Goal: Task Accomplishment & Management: Use online tool/utility

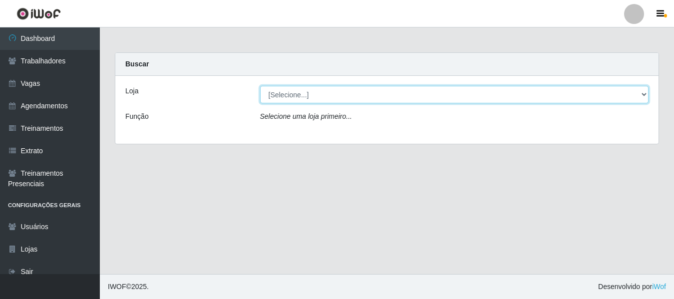
click at [644, 94] on select "[Selecione...] Bemais Supermercados - B4 [GEOGRAPHIC_DATA]" at bounding box center [454, 94] width 389 height 17
select select "404"
click at [260, 86] on select "[Selecione...] Bemais Supermercados - B4 [GEOGRAPHIC_DATA]" at bounding box center [454, 94] width 389 height 17
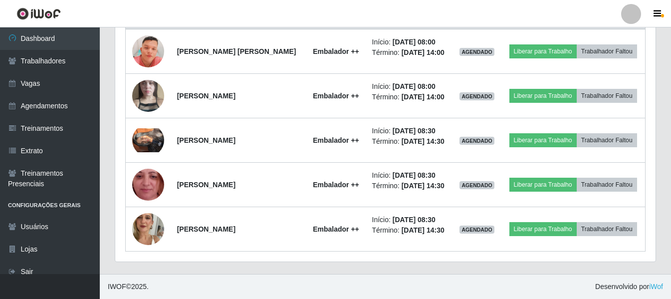
scroll to position [396, 0]
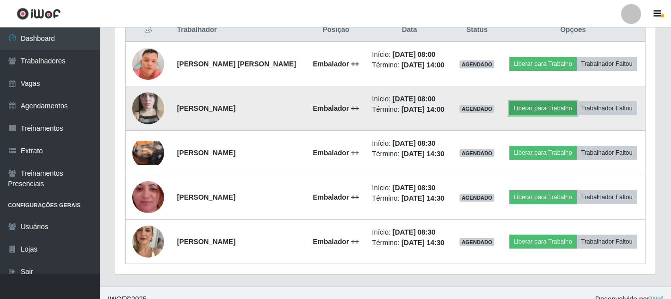
click at [557, 113] on button "Liberar para Trabalho" at bounding box center [543, 108] width 67 height 14
click at [577, 114] on button "Liberar para Trabalho" at bounding box center [543, 108] width 67 height 14
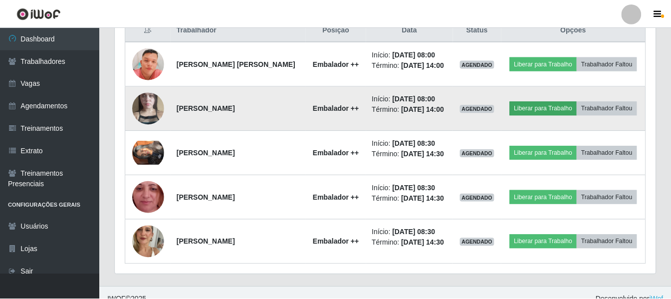
scroll to position [207, 536]
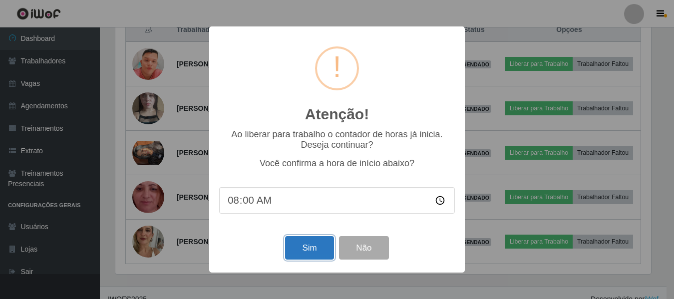
click at [322, 256] on button "Sim" at bounding box center [309, 247] width 48 height 23
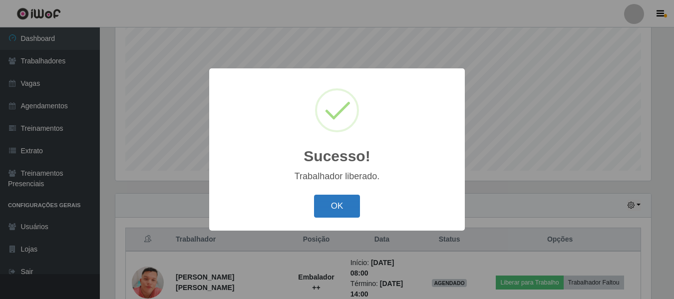
click at [344, 206] on button "OK" at bounding box center [337, 206] width 46 height 23
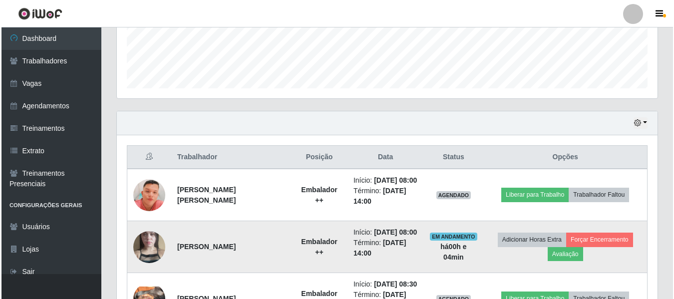
scroll to position [286, 0]
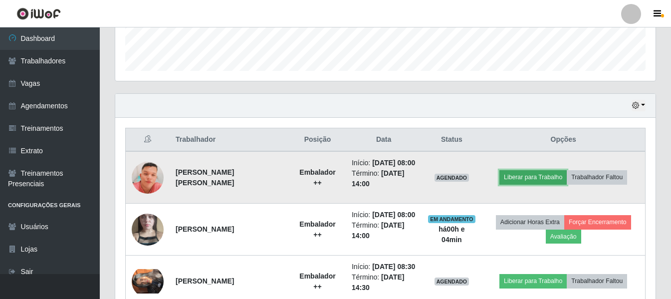
click at [541, 180] on button "Liberar para Trabalho" at bounding box center [533, 177] width 67 height 14
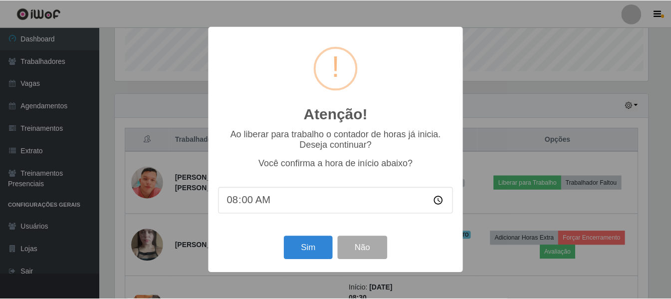
scroll to position [207, 536]
click at [300, 251] on button "Sim" at bounding box center [309, 247] width 48 height 23
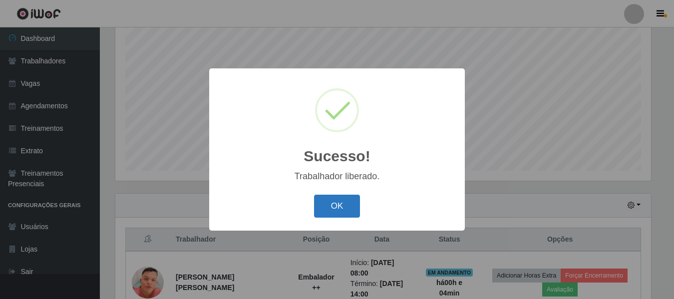
click at [348, 199] on button "OK" at bounding box center [337, 206] width 46 height 23
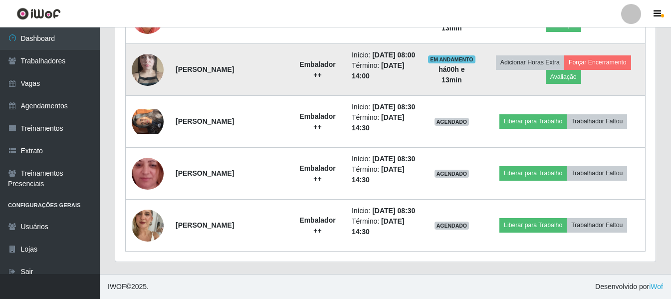
scroll to position [498, 0]
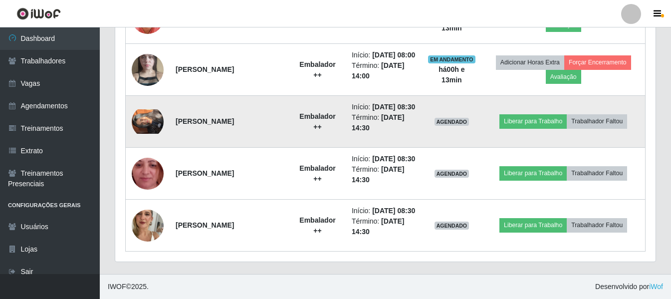
click at [154, 109] on img at bounding box center [148, 121] width 32 height 24
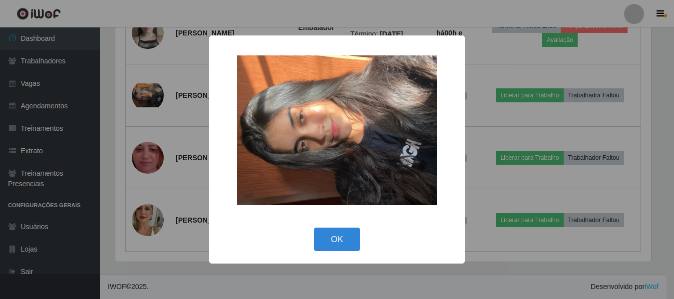
click at [151, 156] on div "× OK Cancel" at bounding box center [337, 149] width 674 height 299
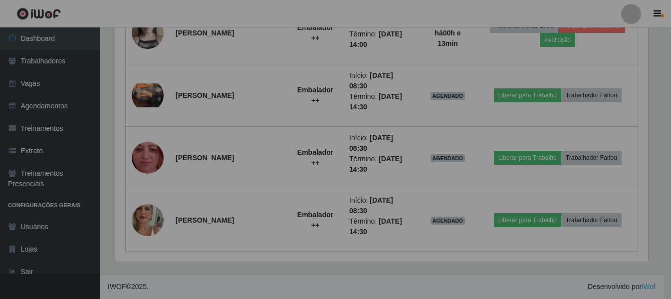
scroll to position [207, 541]
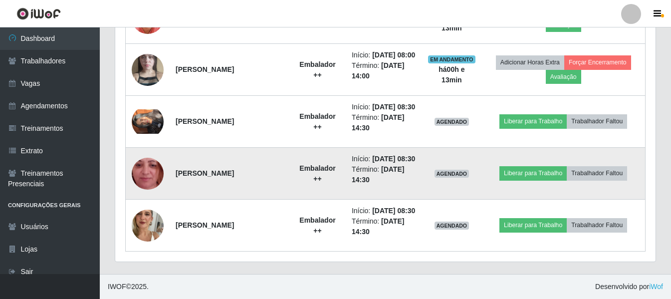
click at [151, 155] on img at bounding box center [148, 173] width 32 height 71
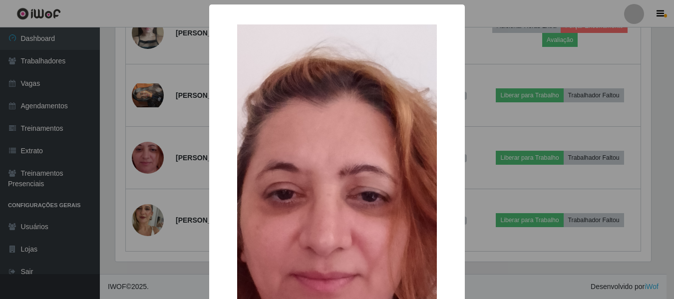
click at [152, 222] on div "× OK Cancel" at bounding box center [337, 149] width 674 height 299
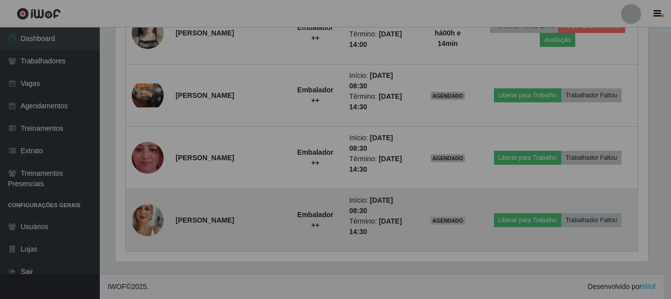
scroll to position [207, 541]
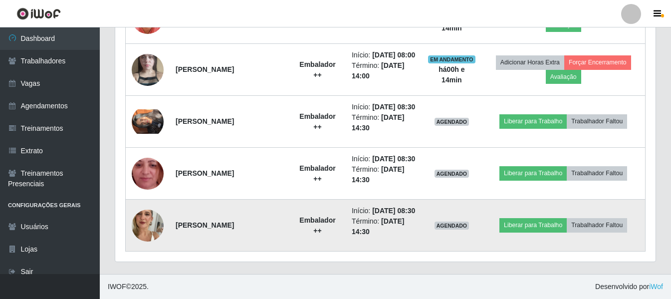
click at [152, 220] on img at bounding box center [148, 225] width 32 height 57
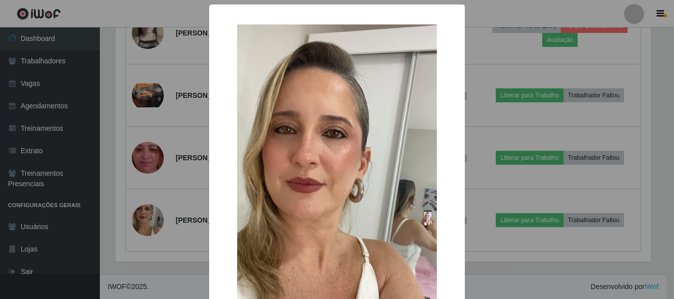
click at [152, 214] on div "× OK Cancel" at bounding box center [337, 149] width 674 height 299
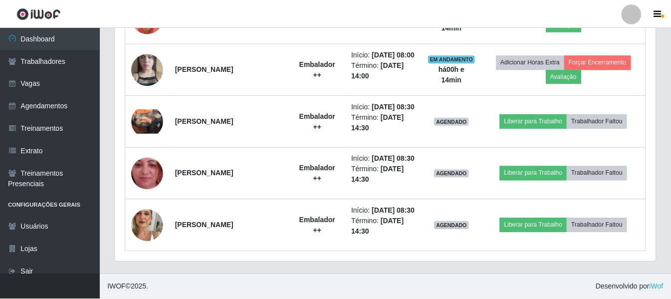
scroll to position [207, 541]
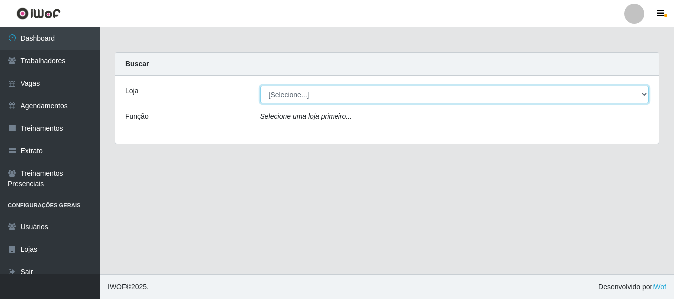
click at [637, 94] on select "[Selecione...] Bemais Supermercados - B4 [GEOGRAPHIC_DATA]" at bounding box center [454, 94] width 389 height 17
select select "404"
click at [260, 86] on select "[Selecione...] Bemais Supermercados - B4 [GEOGRAPHIC_DATA]" at bounding box center [454, 94] width 389 height 17
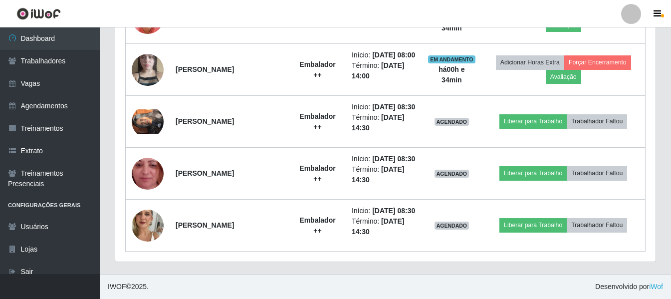
scroll to position [449, 0]
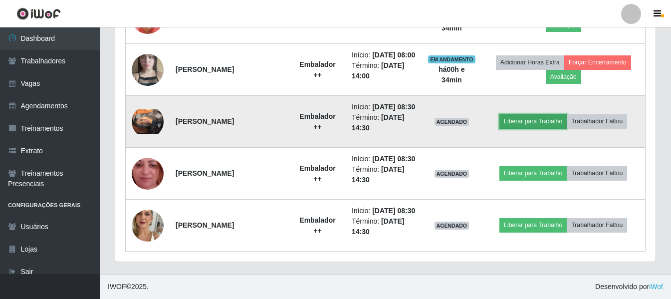
click at [560, 128] on button "Liberar para Trabalho" at bounding box center [533, 121] width 67 height 14
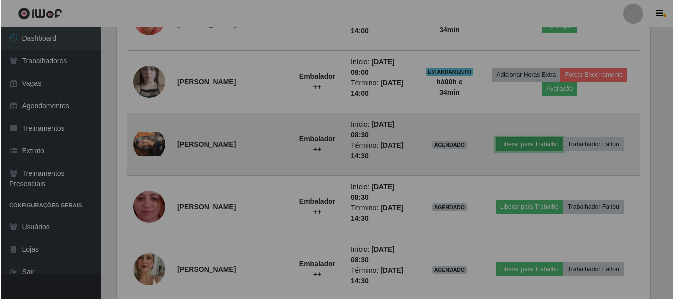
scroll to position [207, 541]
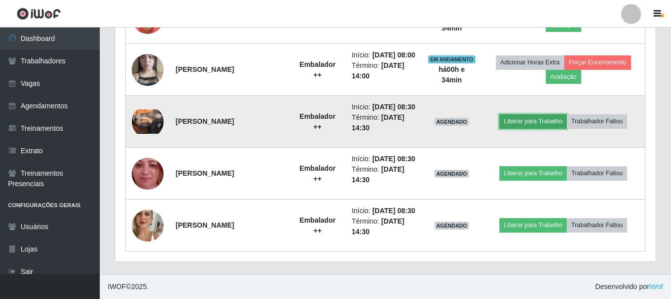
click at [560, 128] on button "Liberar para Trabalho" at bounding box center [533, 121] width 67 height 14
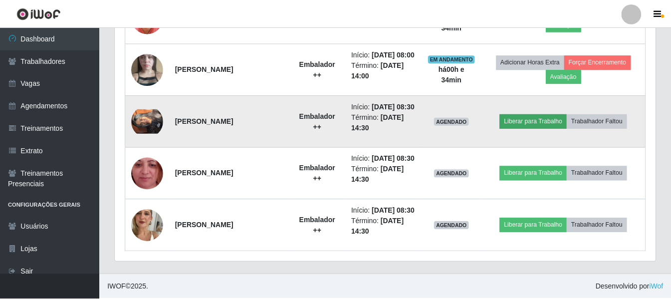
scroll to position [207, 536]
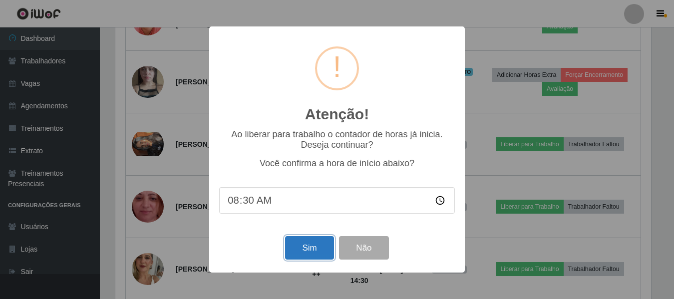
click at [316, 243] on button "Sim" at bounding box center [309, 247] width 48 height 23
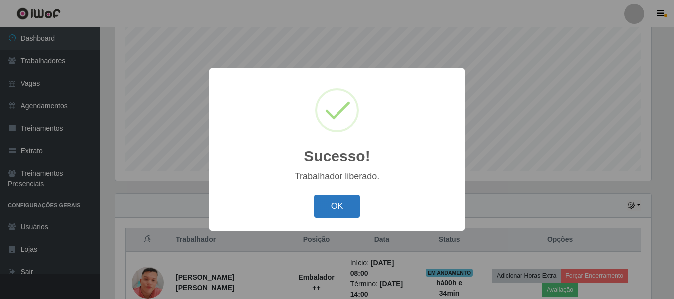
click at [346, 211] on button "OK" at bounding box center [337, 206] width 46 height 23
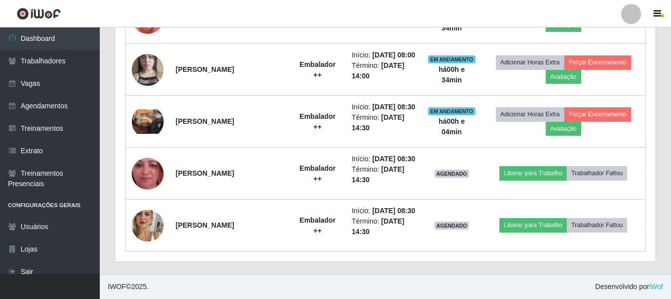
scroll to position [486, 0]
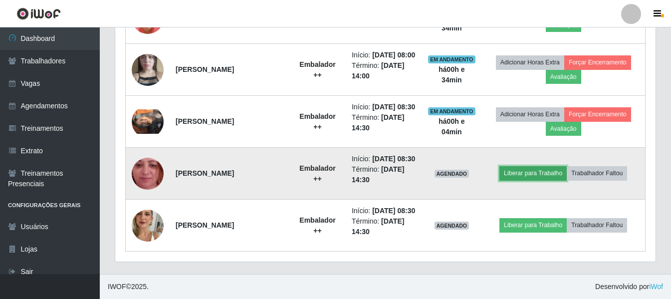
click at [555, 167] on button "Liberar para Trabalho" at bounding box center [533, 173] width 67 height 14
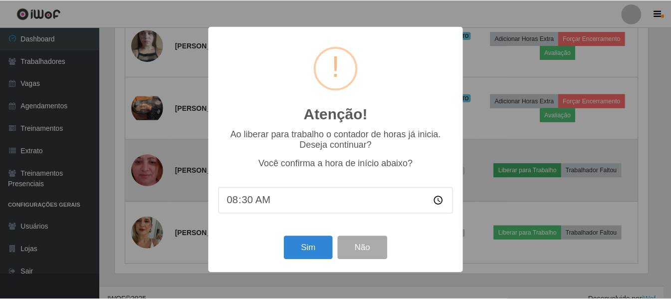
scroll to position [207, 536]
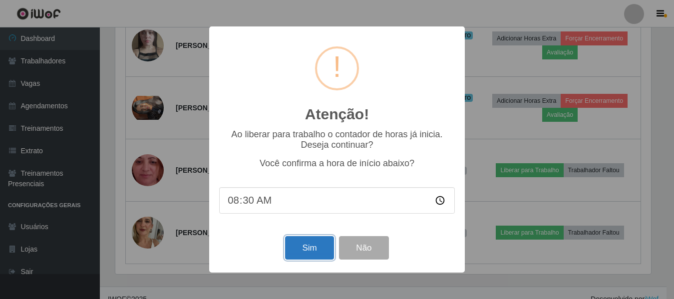
click at [304, 251] on button "Sim" at bounding box center [309, 247] width 48 height 23
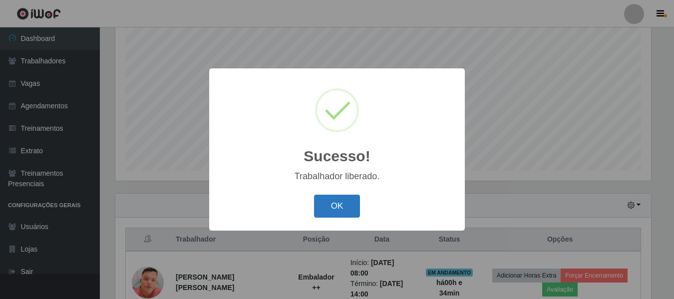
click at [321, 207] on button "OK" at bounding box center [337, 206] width 46 height 23
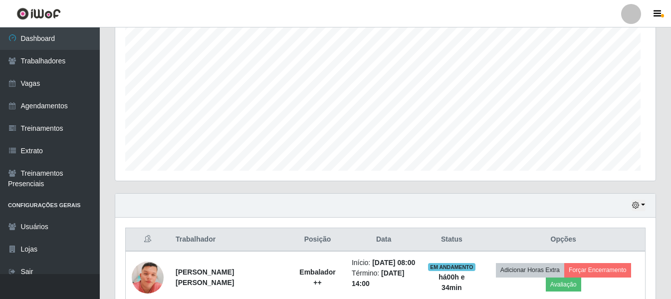
scroll to position [0, 0]
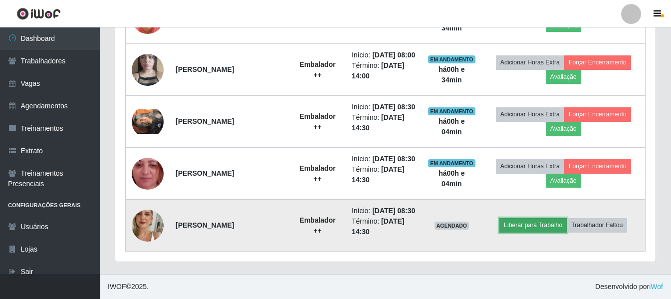
click at [539, 231] on button "Liberar para Trabalho" at bounding box center [533, 225] width 67 height 14
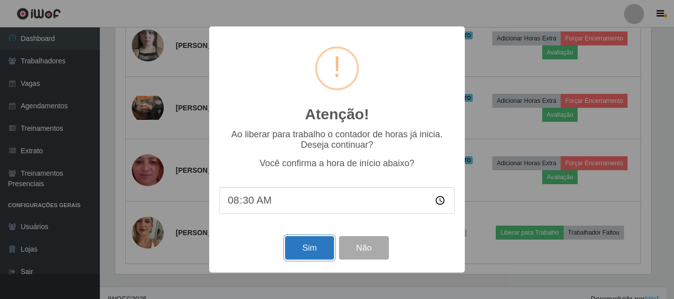
click at [320, 250] on button "Sim" at bounding box center [309, 247] width 48 height 23
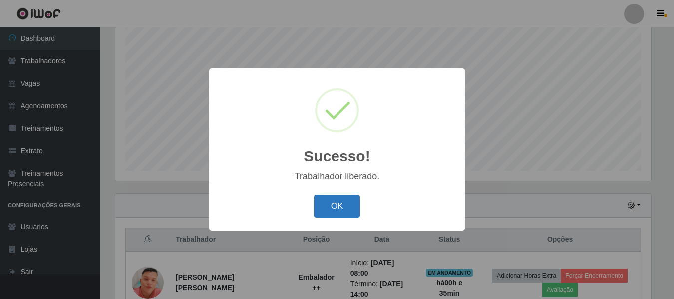
click at [348, 210] on button "OK" at bounding box center [337, 206] width 46 height 23
